Goal: Transaction & Acquisition: Purchase product/service

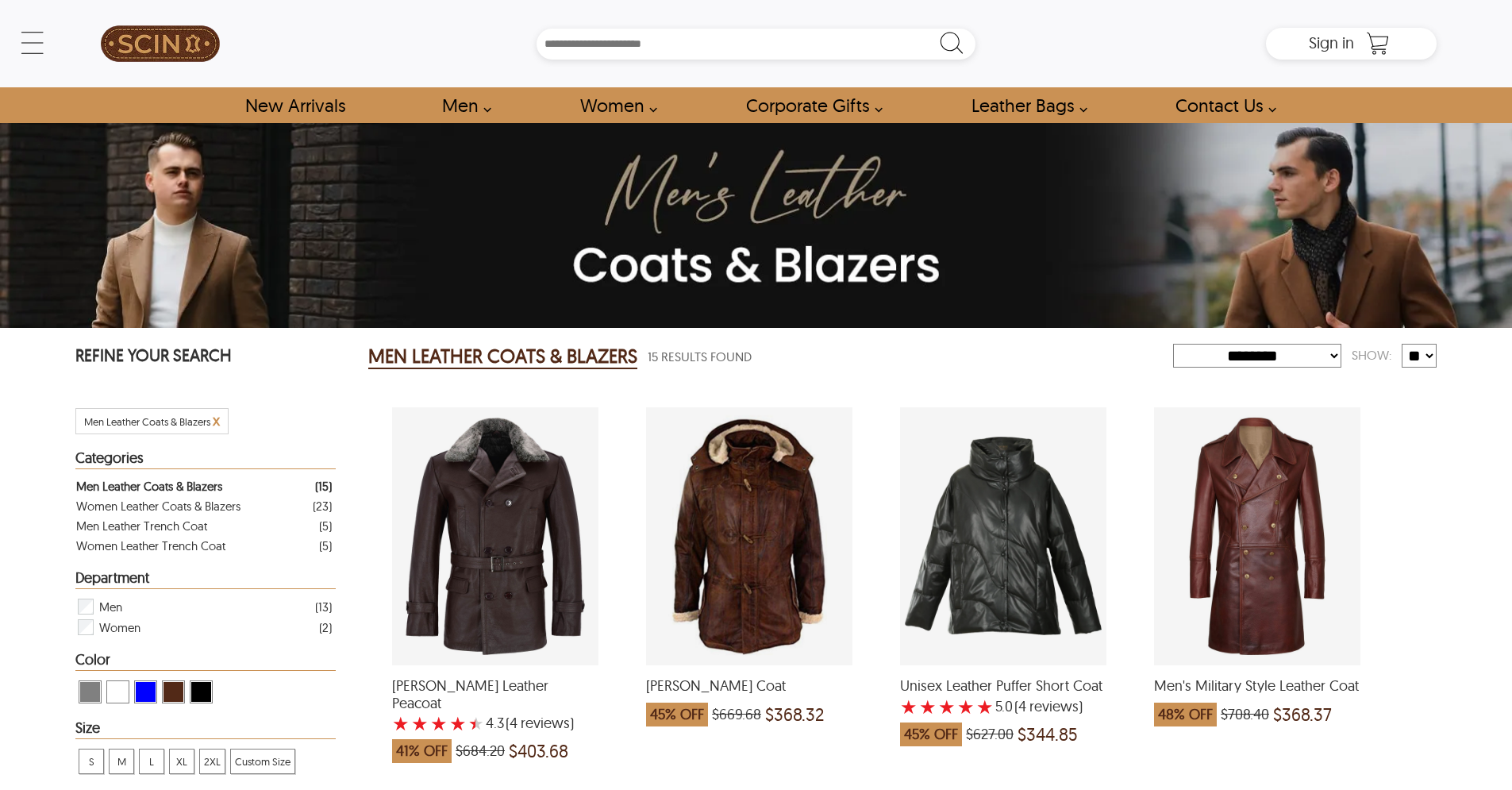
select select "********"
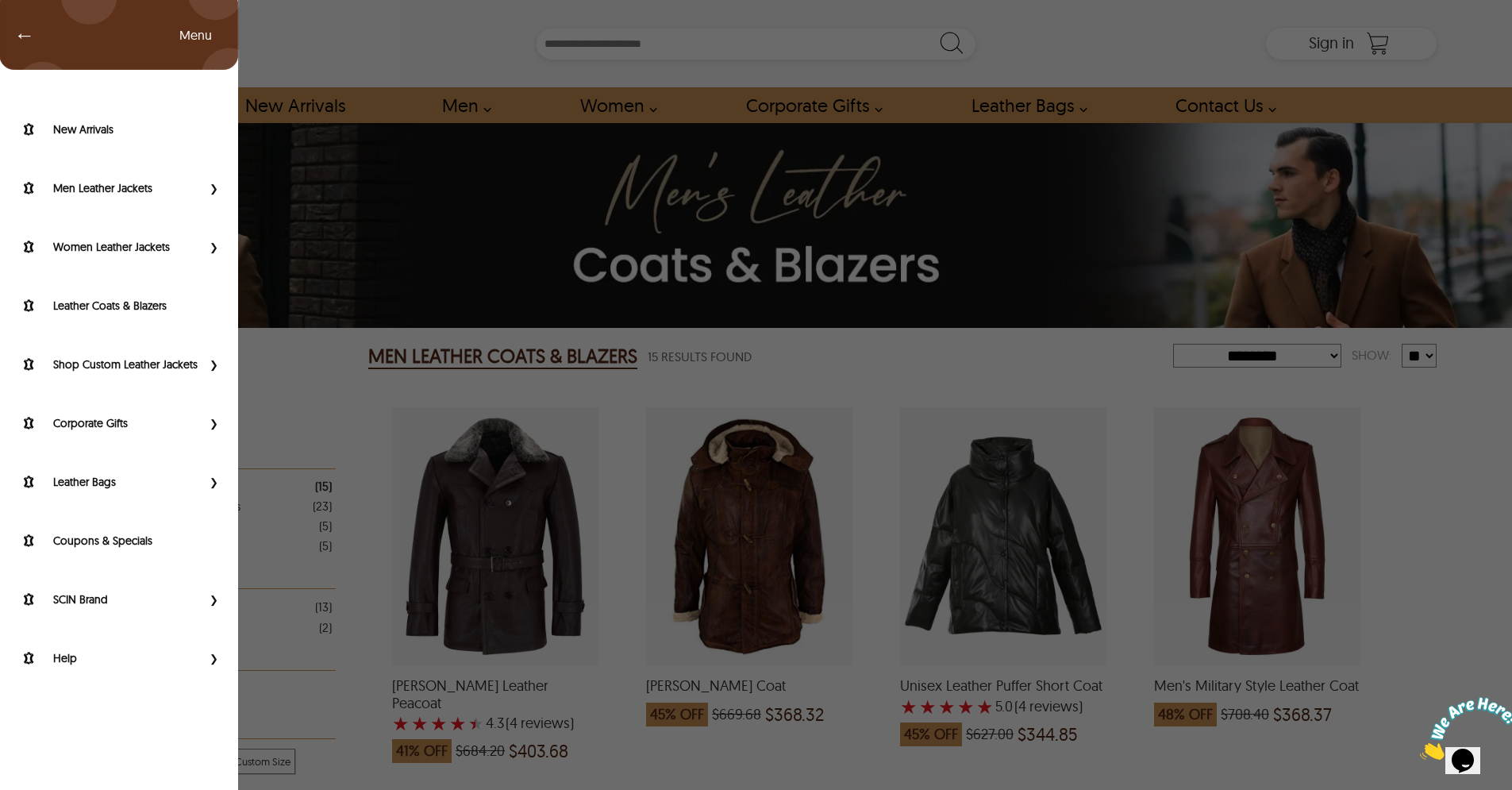
click at [75, 39] on div "← Menu New Arrivals Men Leather Jackets Aviator Leather Jackets Bomber Leather …" at bounding box center [756, 43] width 1361 height 87
click at [28, 39] on span "←" at bounding box center [17, 35] width 36 height 16
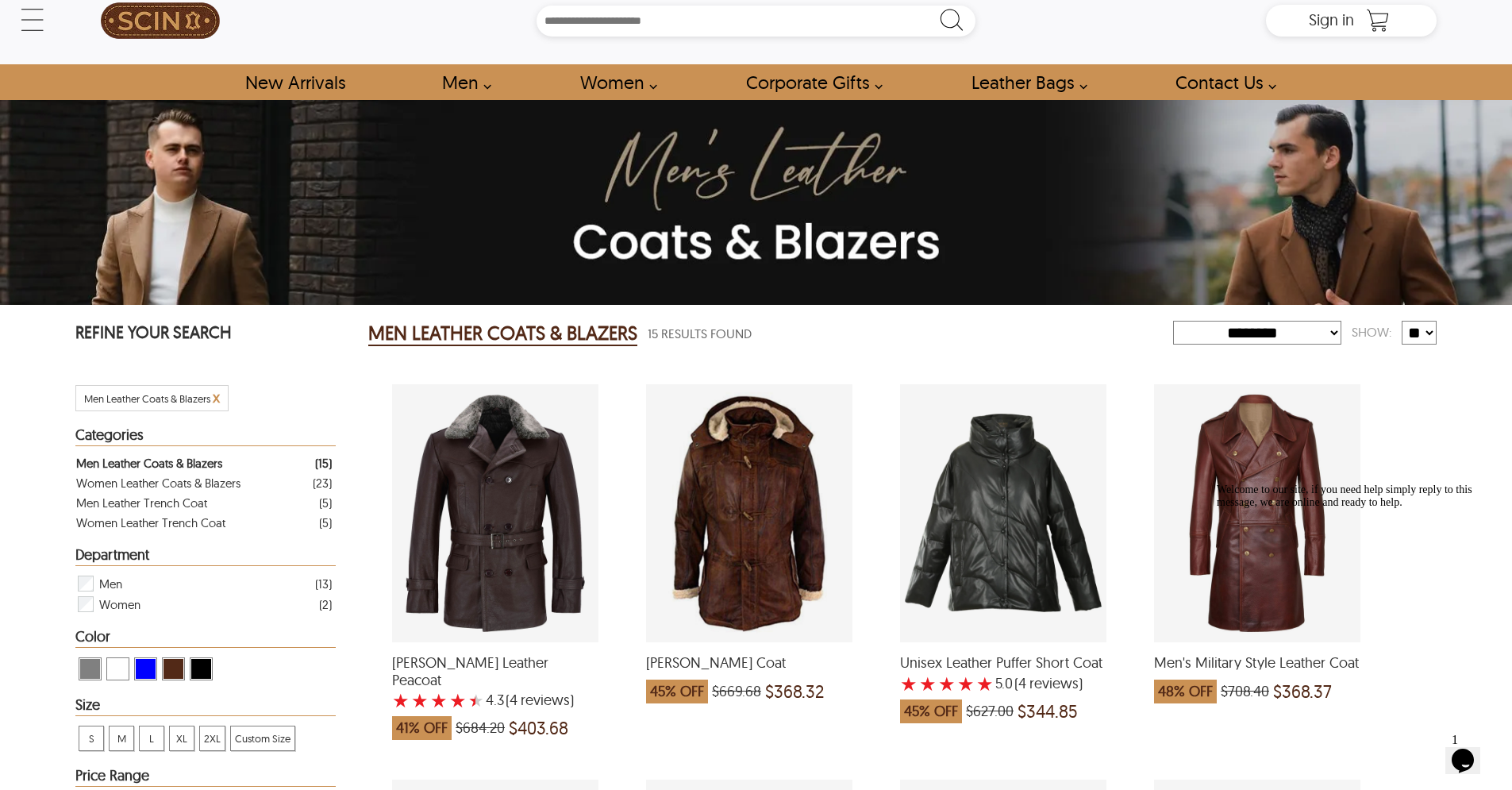
scroll to position [22, 0]
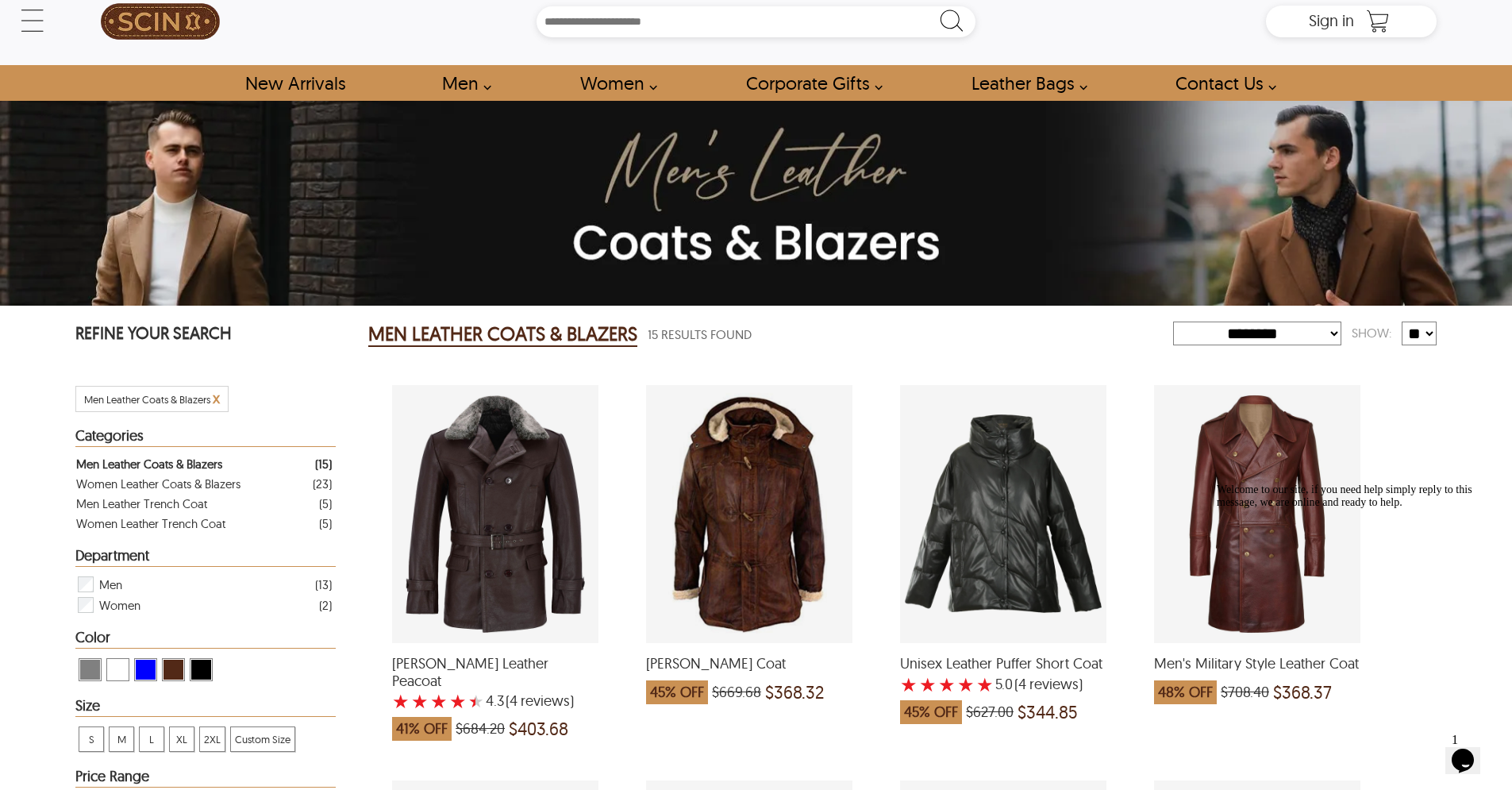
click at [1476, 749] on icon "Opens Chat This icon Opens the chat window." at bounding box center [1462, 761] width 26 height 26
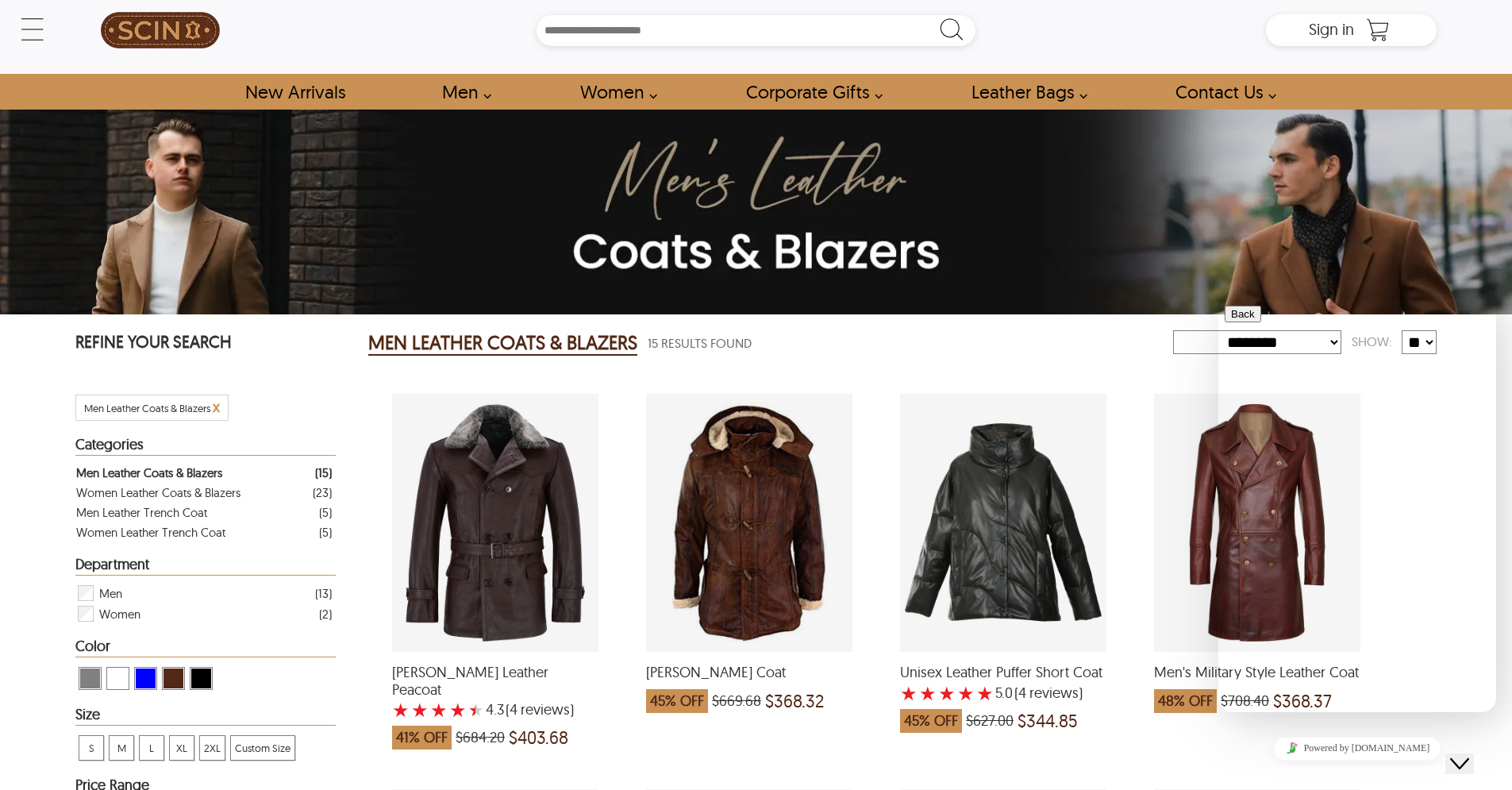
scroll to position [17, 0]
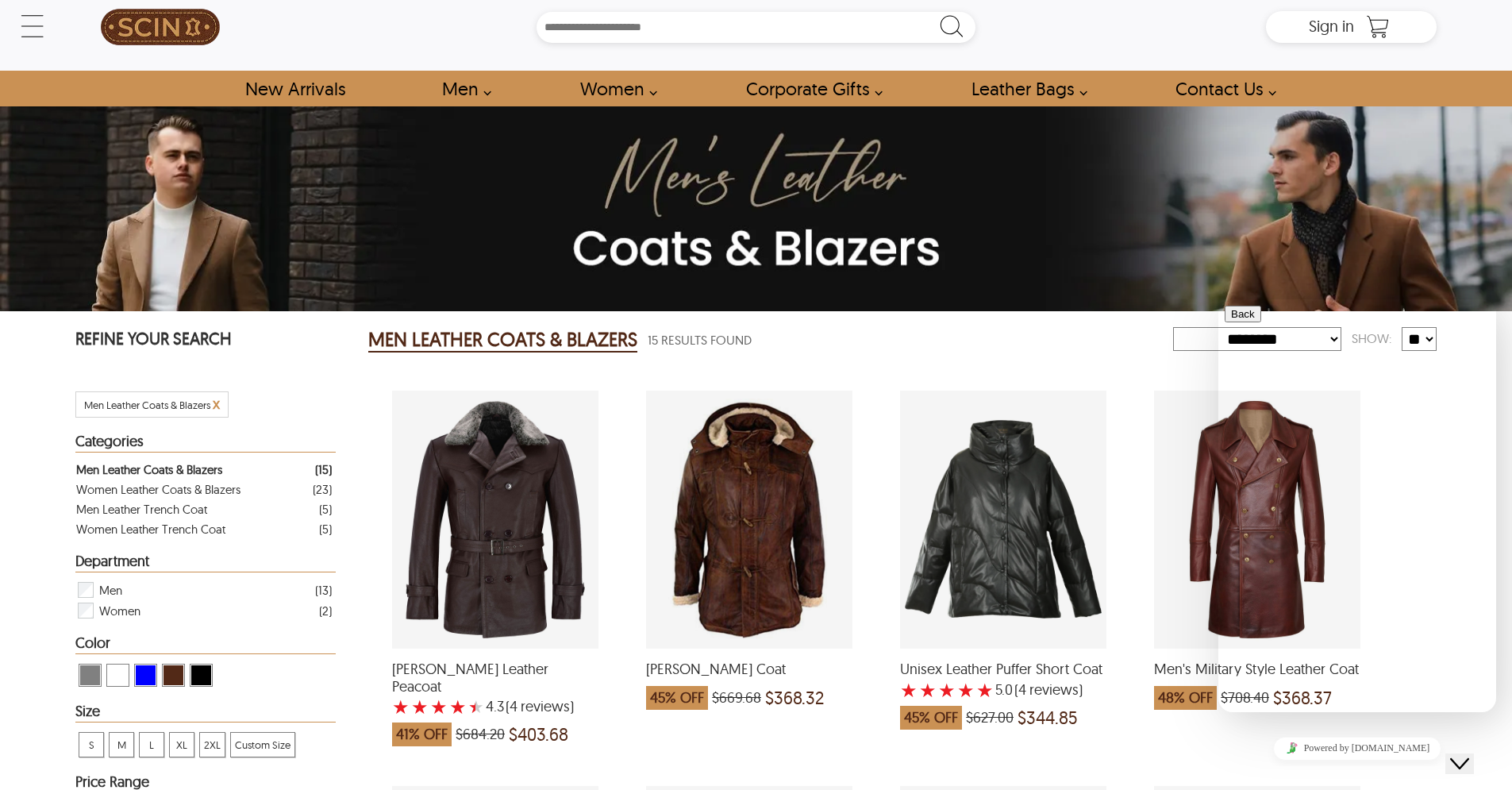
click at [1233, 752] on div "Powered by [DOMAIN_NAME]" at bounding box center [1357, 749] width 265 height 23
click at [1469, 754] on icon "Close Chat This icon closes the chat window." at bounding box center [1459, 763] width 19 height 19
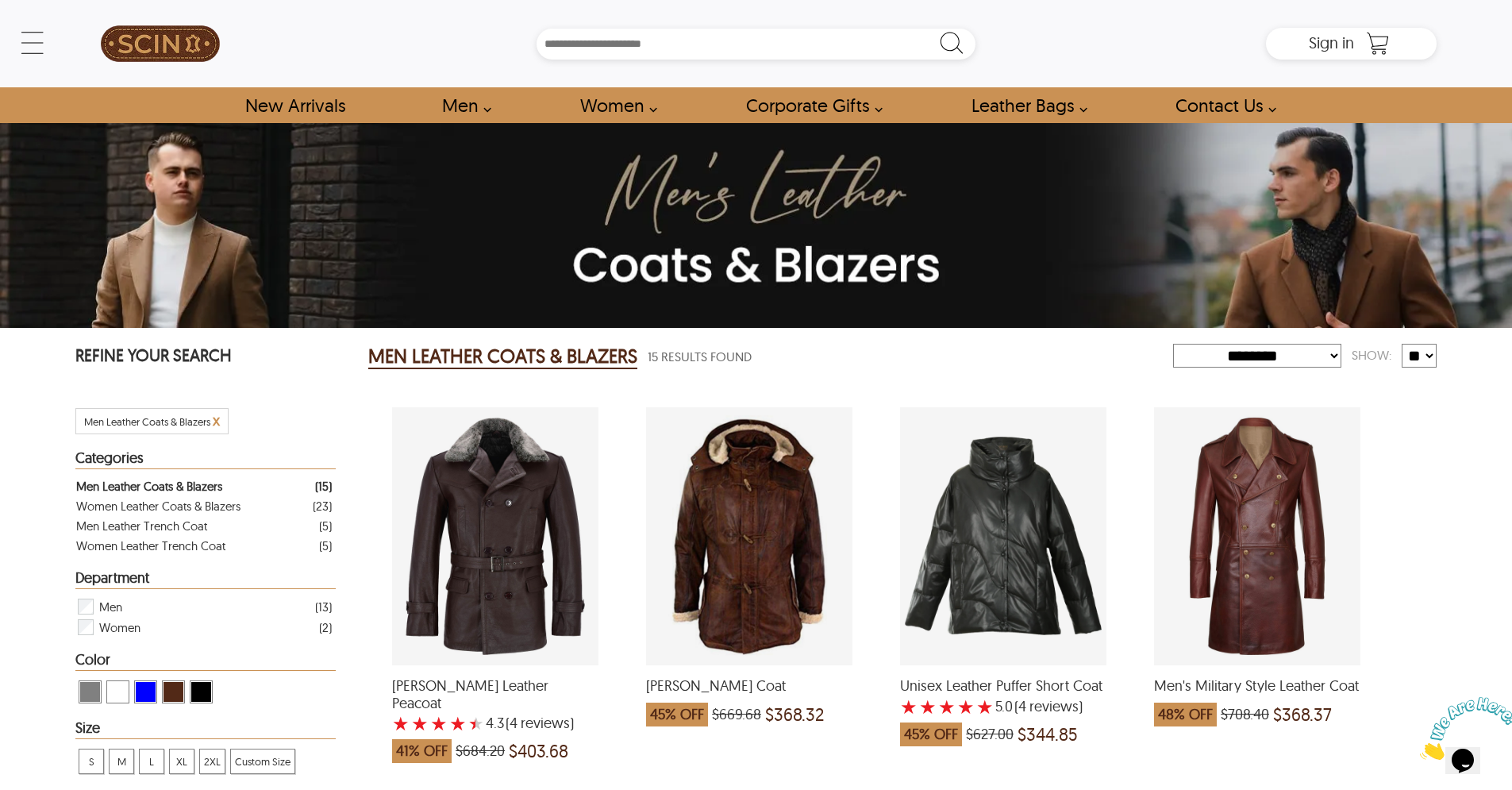
scroll to position [1, 0]
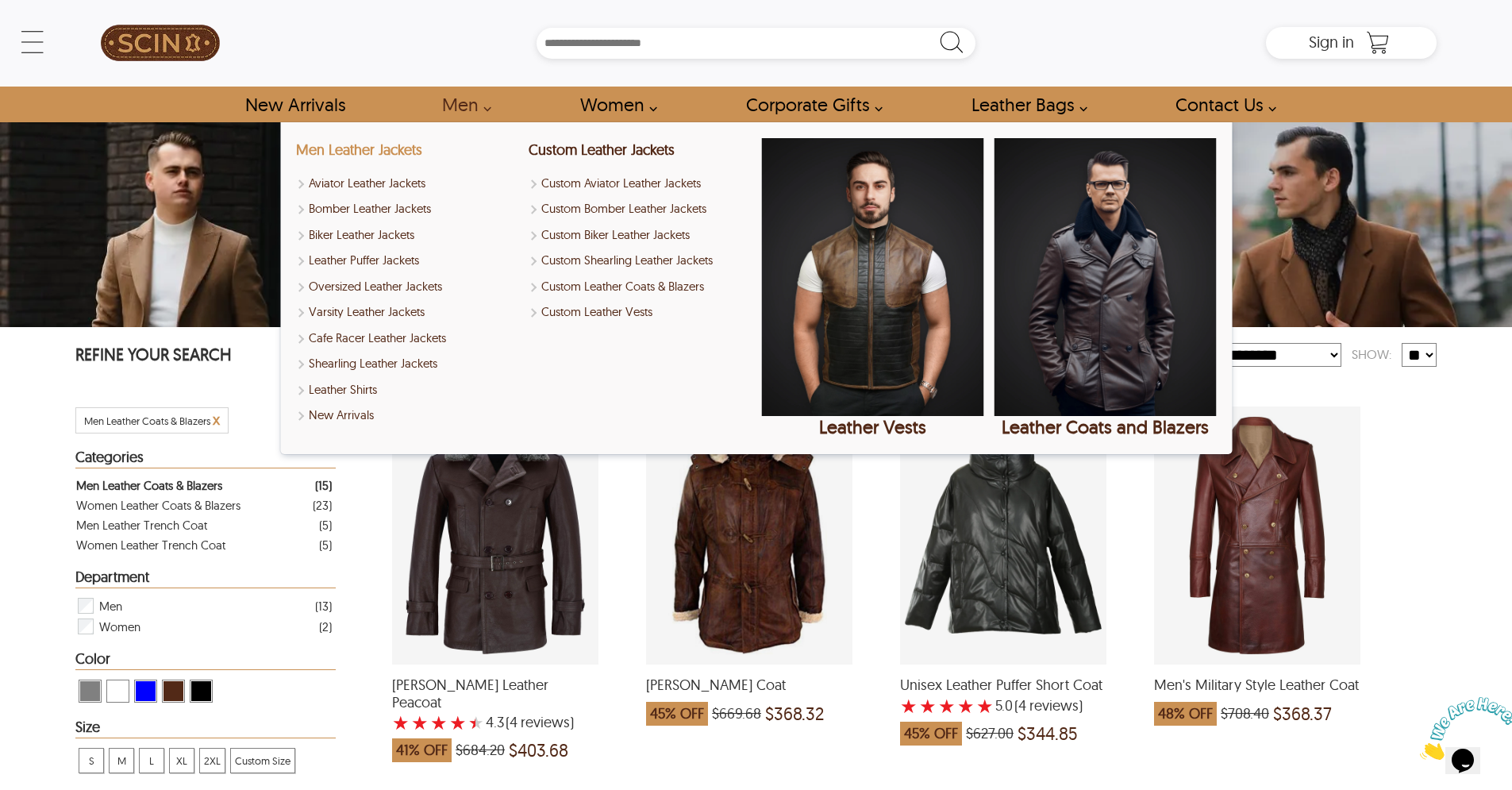
click at [359, 148] on link "Men Leather Jackets" at bounding box center [359, 150] width 126 height 18
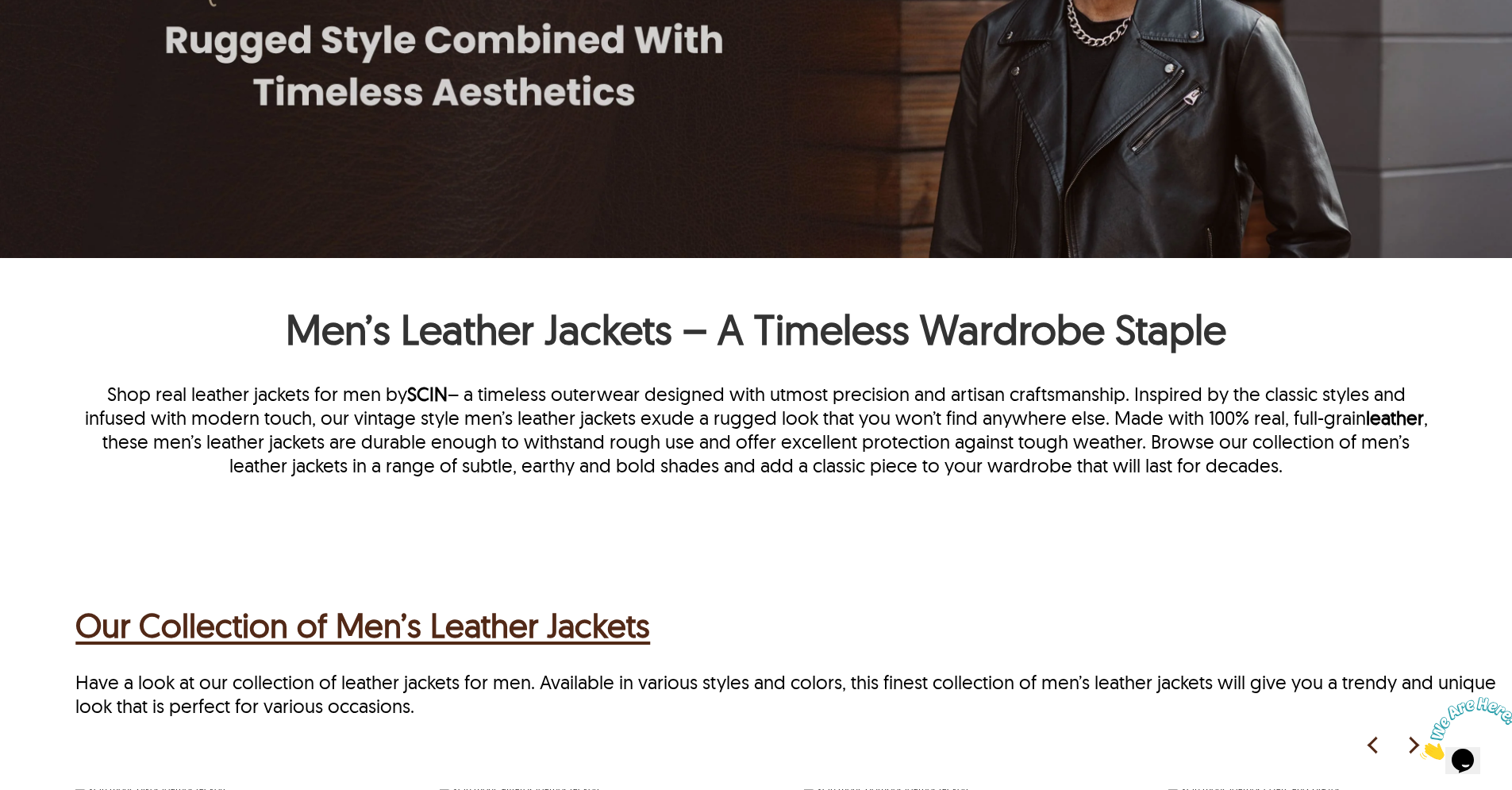
scroll to position [385, 0]
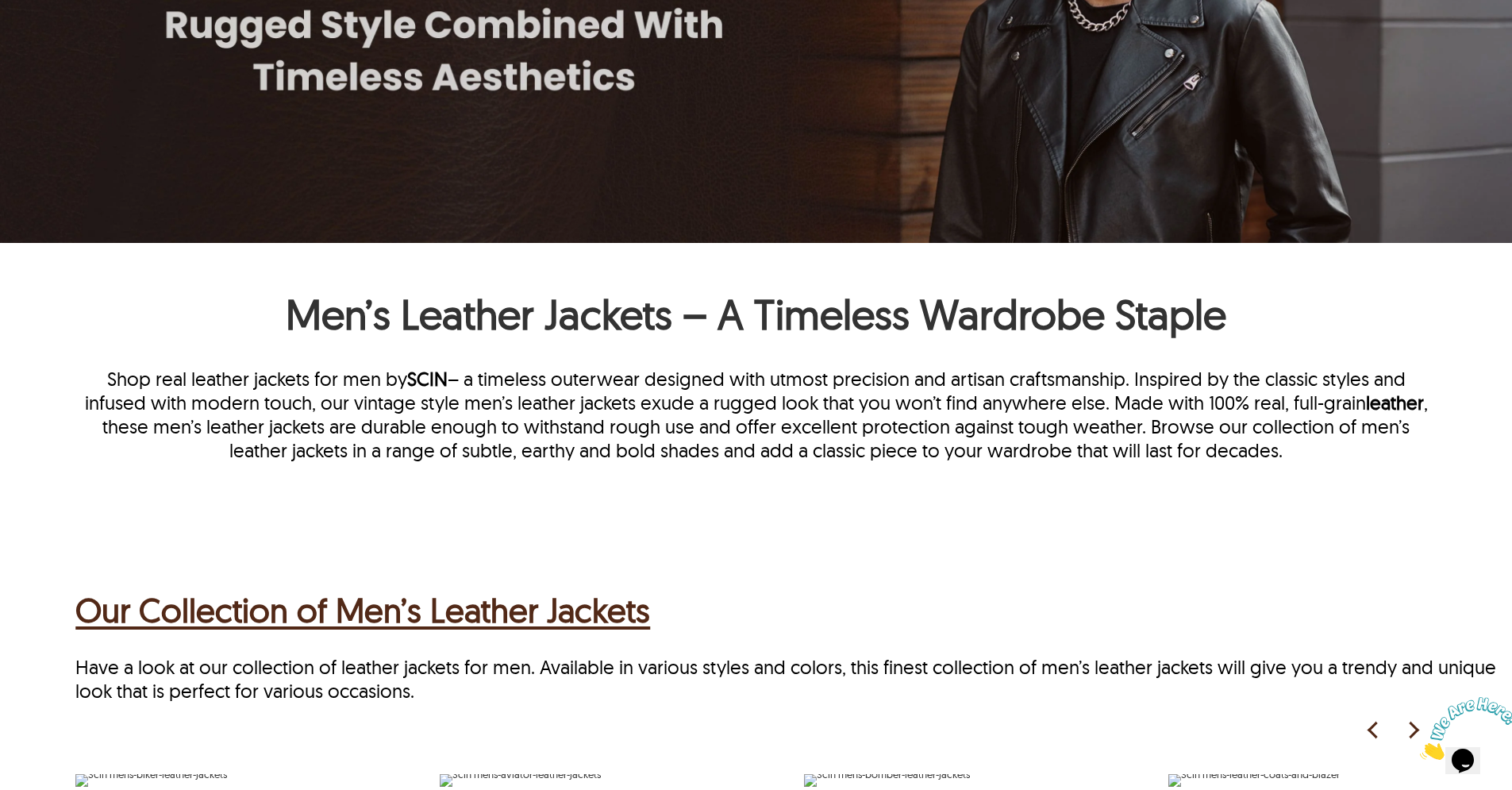
select select "********"
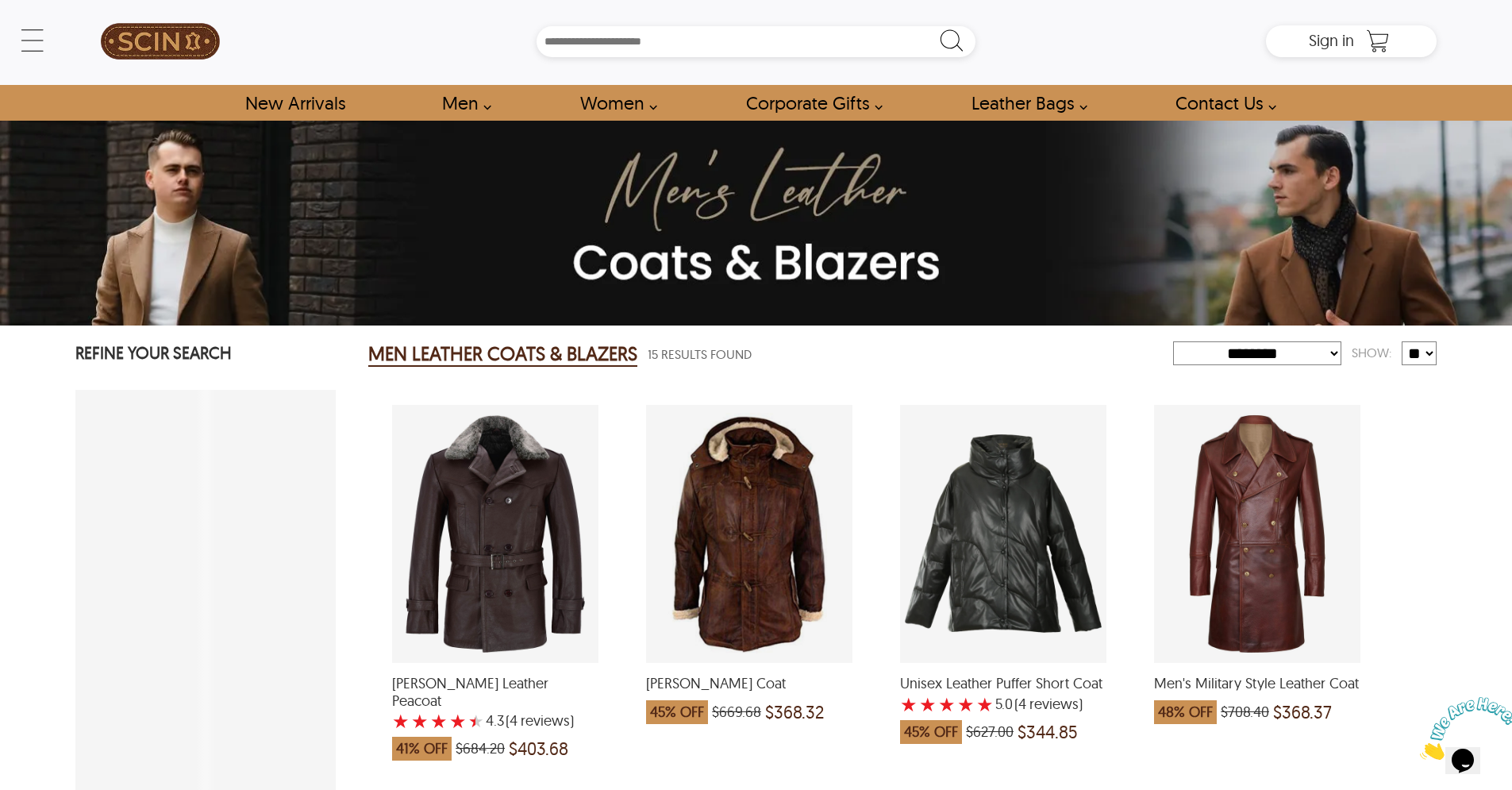
scroll to position [1, 0]
